Goal: Task Accomplishment & Management: Manage account settings

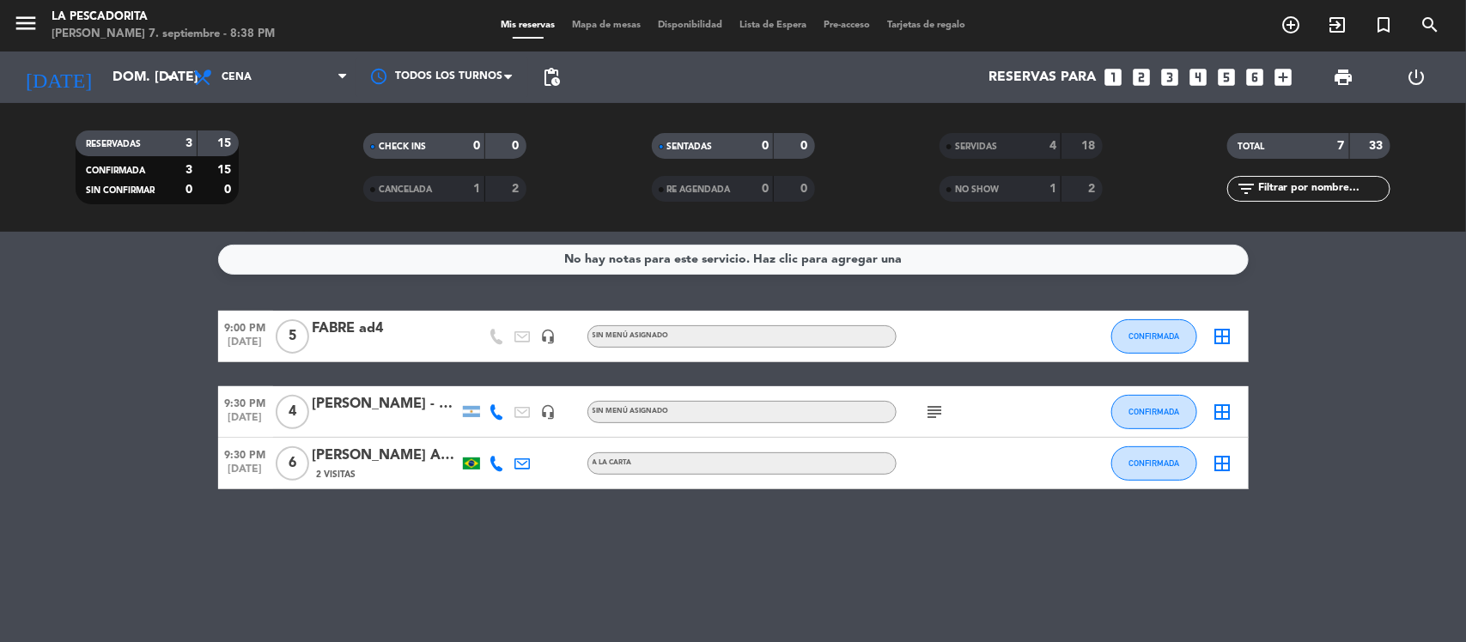
click at [395, 349] on div at bounding box center [386, 348] width 146 height 14
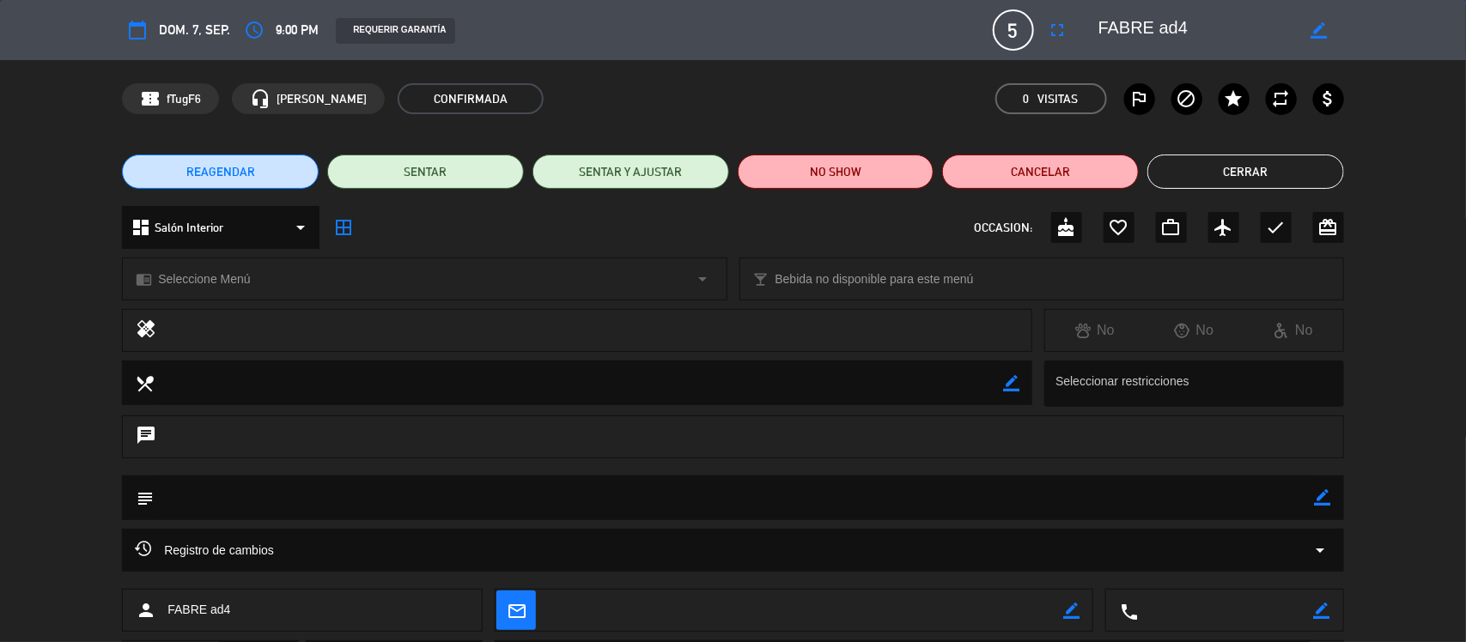
click at [1319, 26] on icon "border_color" at bounding box center [1320, 30] width 16 height 16
type textarea "FABRE ad11"
click at [1317, 31] on icon at bounding box center [1320, 30] width 16 height 16
click at [1212, 181] on button "Cerrar" at bounding box center [1246, 172] width 197 height 34
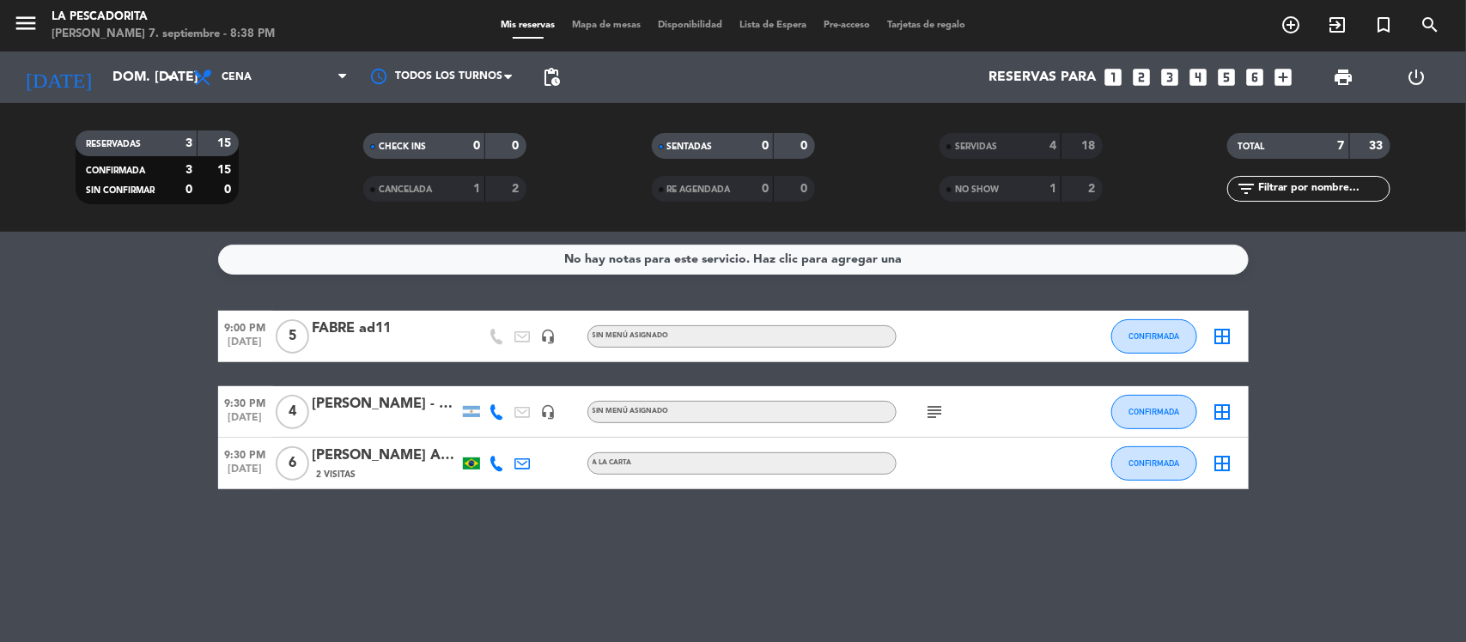
click at [383, 410] on div "[PERSON_NAME] - AD17" at bounding box center [386, 404] width 146 height 22
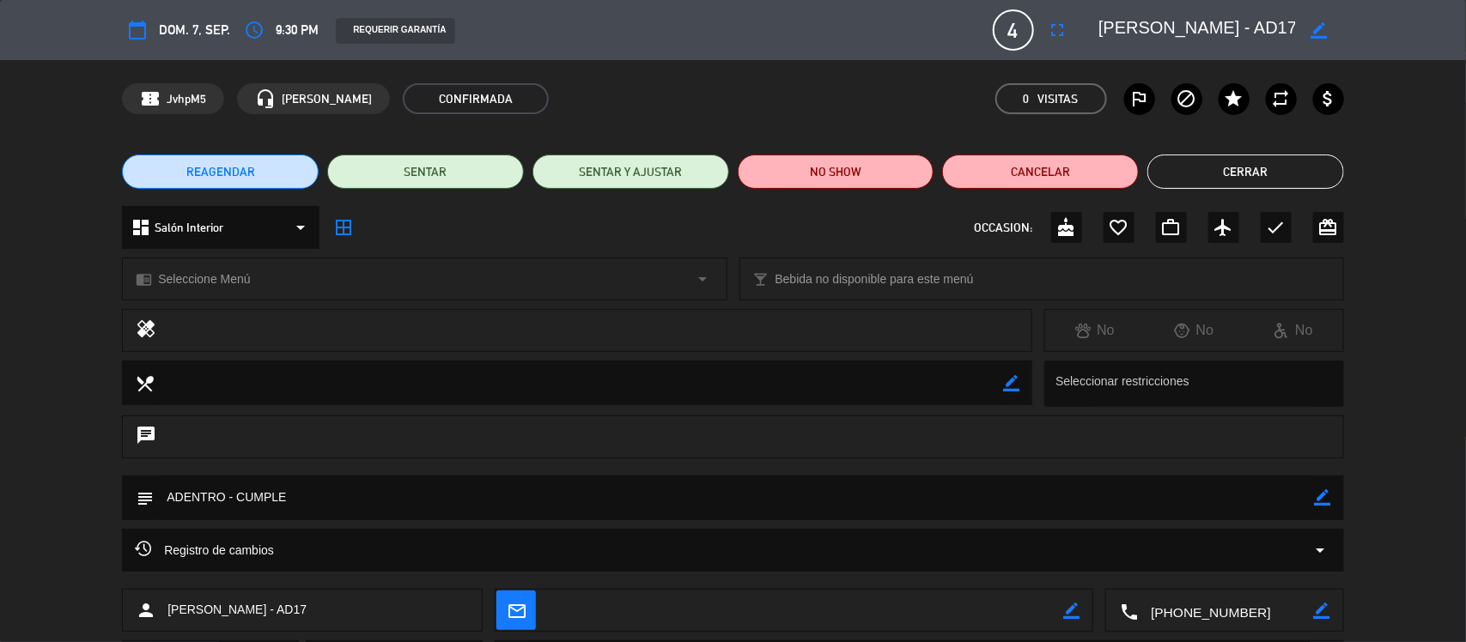
click at [1329, 28] on div "border_color" at bounding box center [1319, 30] width 49 height 31
click at [1312, 27] on icon "border_color" at bounding box center [1320, 30] width 16 height 16
type textarea "DIEGO - AD11"
click at [1312, 27] on icon at bounding box center [1320, 30] width 16 height 16
click at [1243, 166] on button "Cerrar" at bounding box center [1246, 172] width 197 height 34
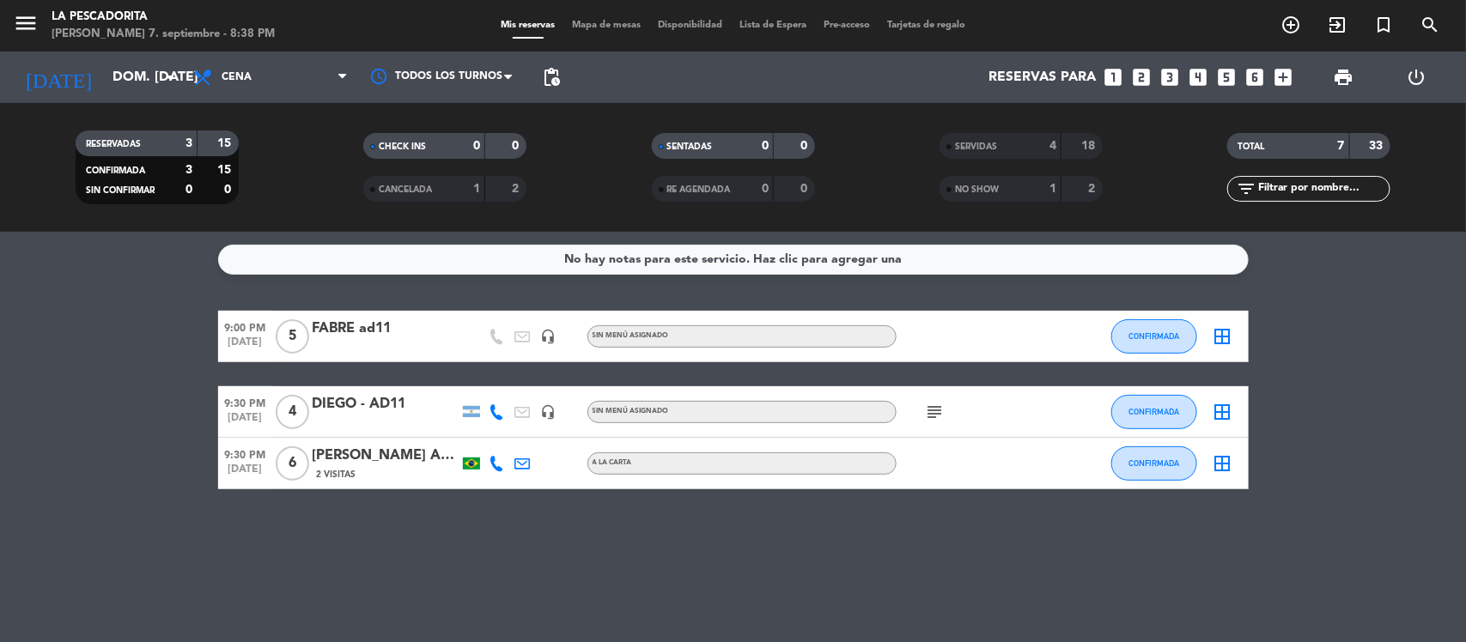
click at [400, 401] on div "DIEGO - AD11" at bounding box center [386, 404] width 146 height 22
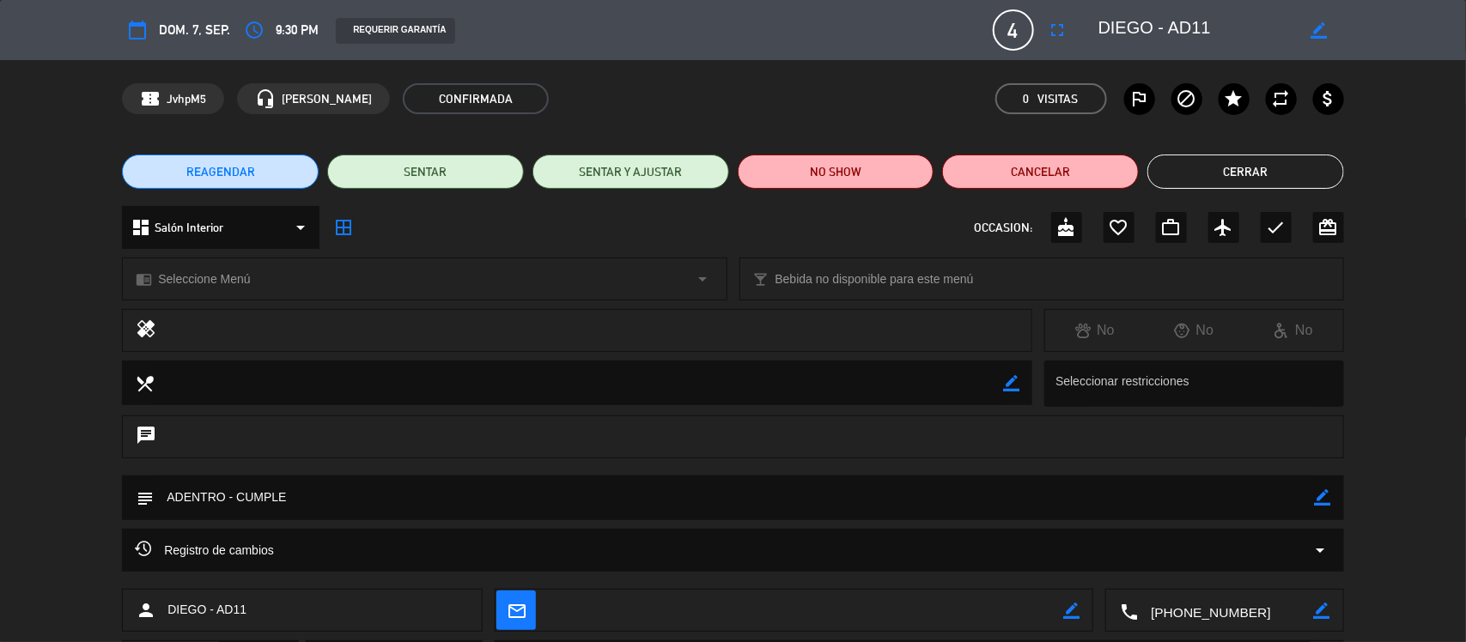
click at [1314, 27] on icon "border_color" at bounding box center [1320, 30] width 16 height 16
type textarea "[PERSON_NAME] - AD4"
click at [1312, 27] on icon at bounding box center [1320, 30] width 16 height 16
click at [1256, 172] on button "Cerrar" at bounding box center [1246, 172] width 197 height 34
